Goal: Task Accomplishment & Management: Manage account settings

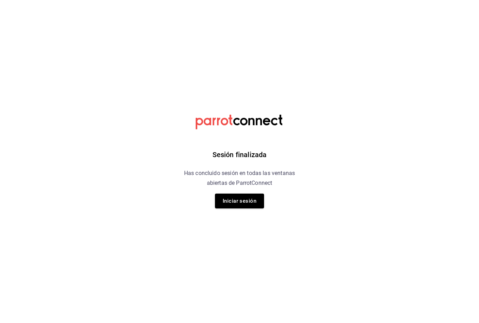
click at [241, 206] on button "Iniciar sesión" at bounding box center [239, 201] width 49 height 15
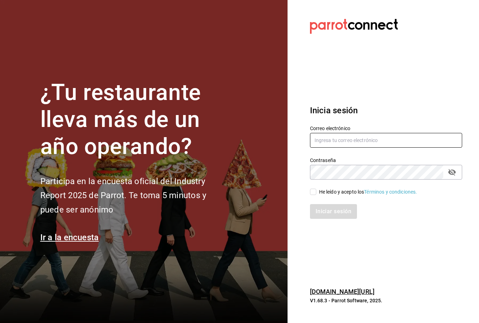
click at [365, 148] on input "text" at bounding box center [386, 140] width 152 height 15
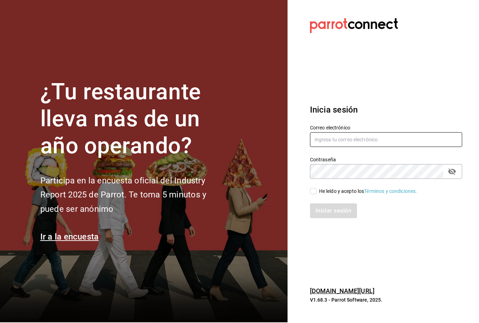
click at [387, 143] on input "text" at bounding box center [386, 140] width 152 height 15
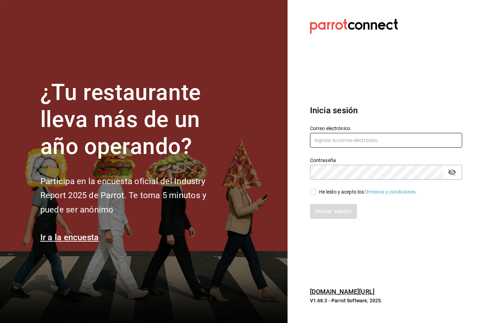
type input "parrot"
click at [390, 148] on input "parrot" at bounding box center [386, 140] width 152 height 15
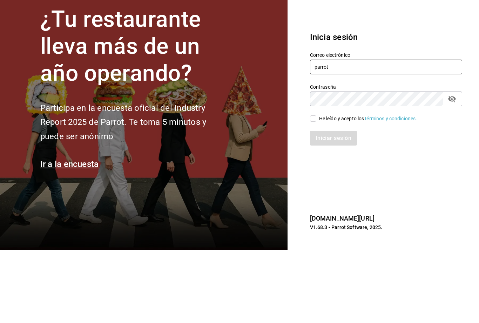
click at [449, 169] on icon "passwordField" at bounding box center [452, 172] width 8 height 7
click at [316, 189] on input "He leído y acepto los Términos y condiciones." at bounding box center [313, 192] width 6 height 6
checkbox input "true"
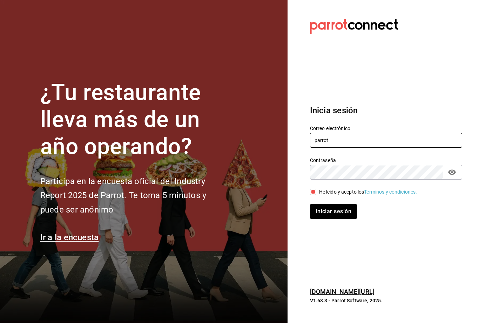
click at [390, 133] on input "parrot" at bounding box center [386, 140] width 152 height 15
click at [367, 133] on input "parrot" at bounding box center [386, 140] width 152 height 15
click at [460, 117] on div "Correo electrónico parrot" at bounding box center [382, 133] width 161 height 32
type input "[EMAIL_ADDRESS][DOMAIN_NAME]"
click at [339, 205] on button "Iniciar sesión" at bounding box center [334, 211] width 48 height 15
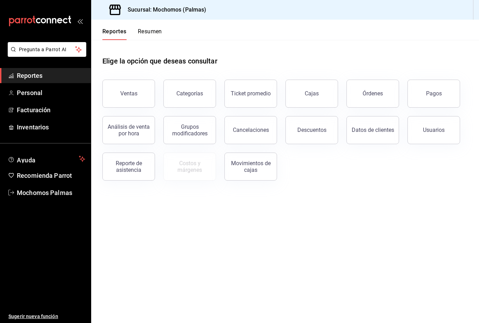
click at [373, 93] on div "Órdenes" at bounding box center [373, 93] width 20 height 7
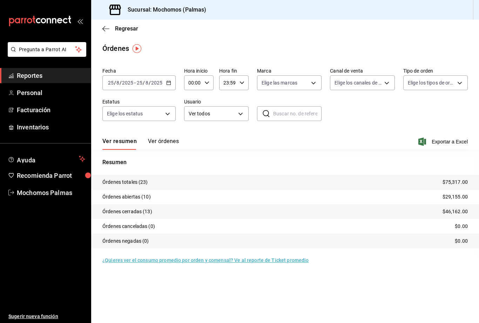
click at [423, 138] on icon "button" at bounding box center [423, 142] width 8 height 8
